Goal: Information Seeking & Learning: Learn about a topic

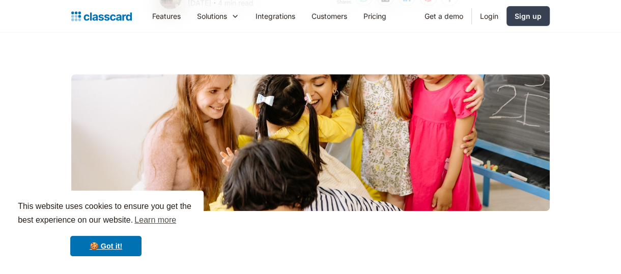
scroll to position [271, 0]
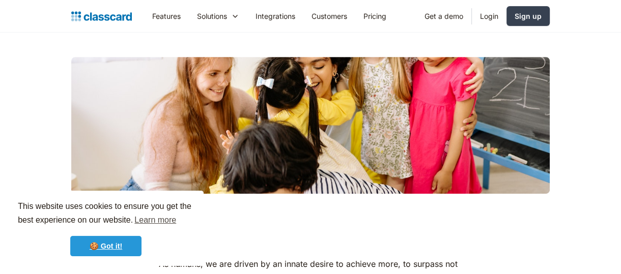
click at [93, 244] on link "🍪 Got it!" at bounding box center [105, 246] width 71 height 20
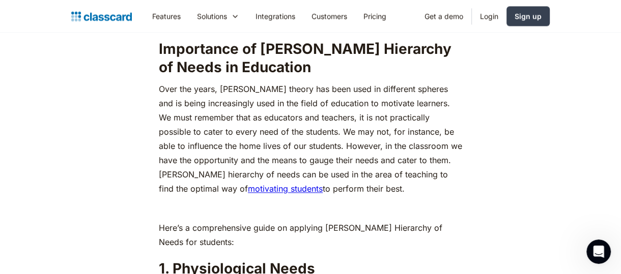
scroll to position [1034, 0]
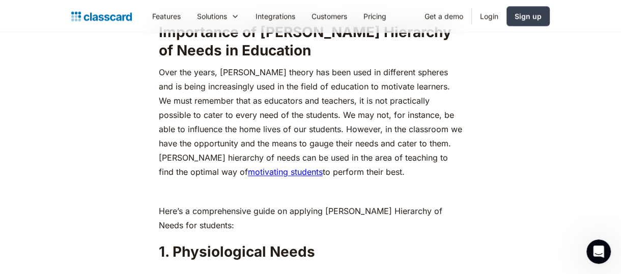
click at [261, 167] on link "motivating students" at bounding box center [285, 172] width 75 height 10
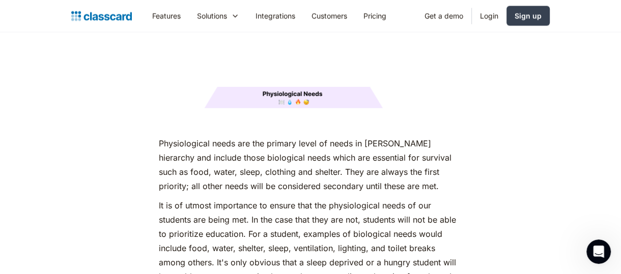
scroll to position [1390, 0]
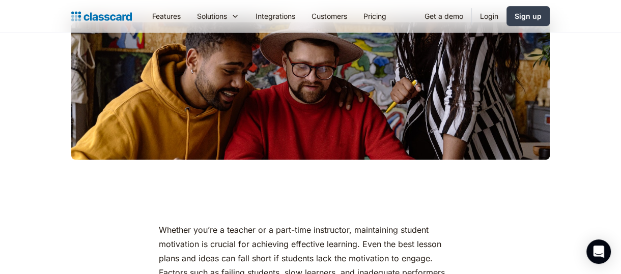
scroll to position [254, 0]
